Goal: Find specific page/section: Find specific page/section

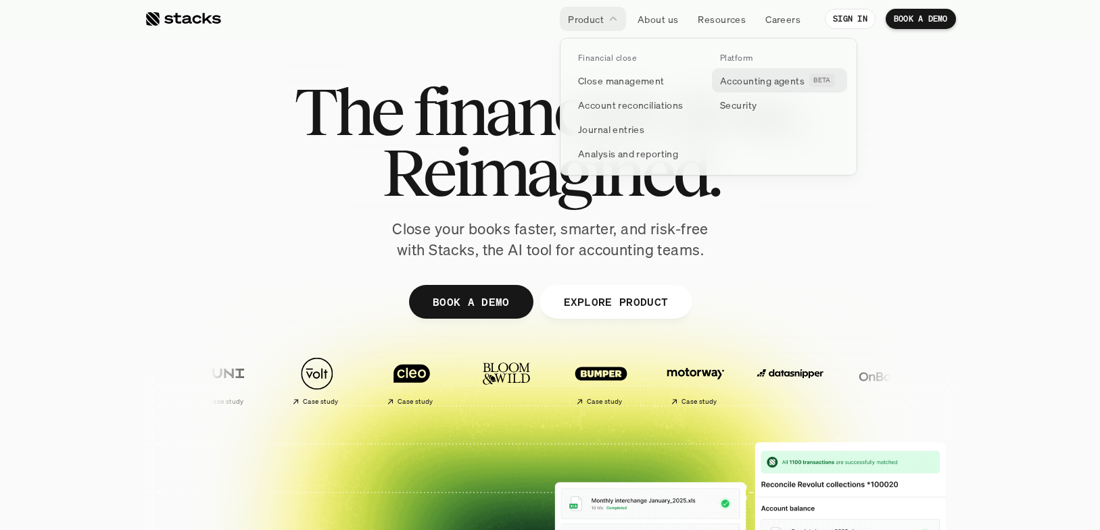
click at [758, 82] on p "Accounting agents" at bounding box center [762, 81] width 84 height 14
